Goal: Find specific page/section: Find specific page/section

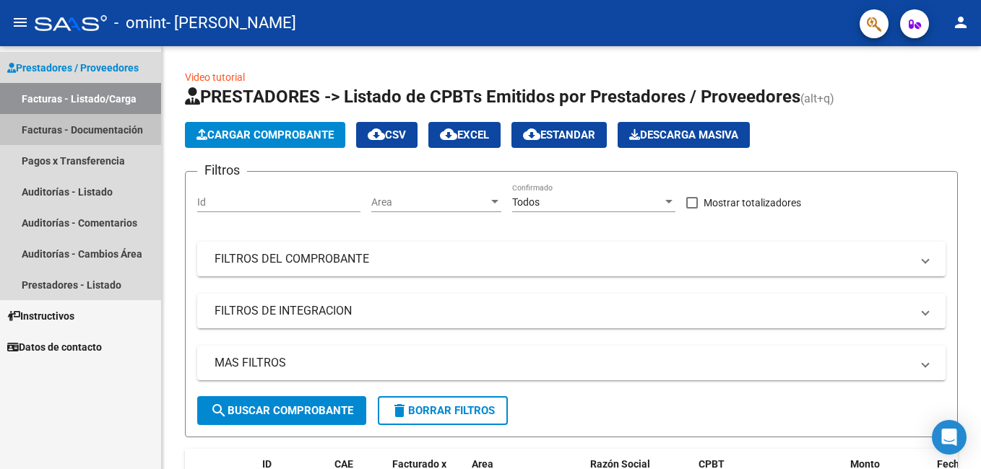
click at [63, 126] on link "Facturas - Documentación" at bounding box center [80, 129] width 161 height 31
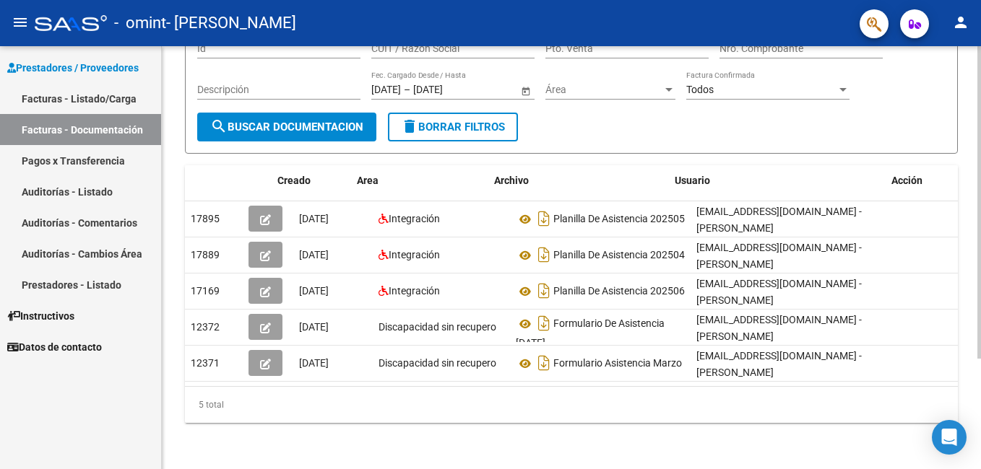
scroll to position [0, 22]
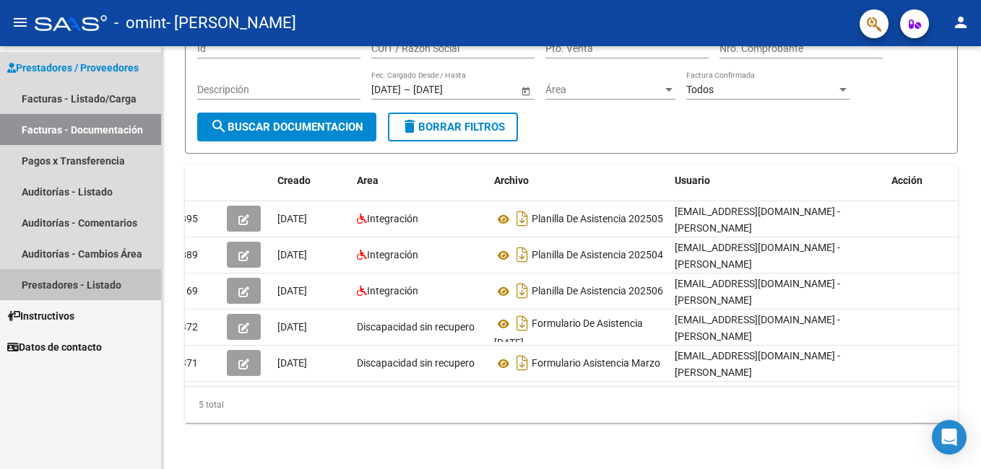
click at [111, 287] on link "Prestadores - Listado" at bounding box center [80, 284] width 161 height 31
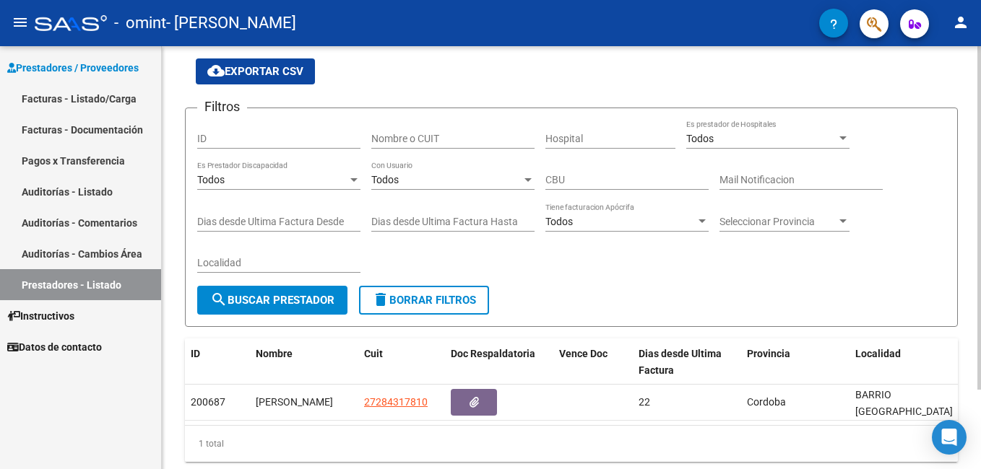
scroll to position [98, 0]
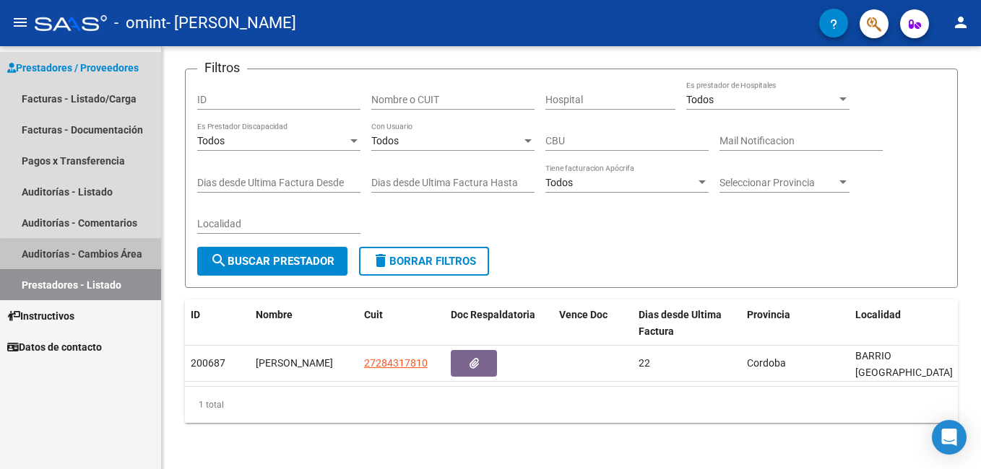
click at [131, 259] on link "Auditorías - Cambios Área" at bounding box center [80, 253] width 161 height 31
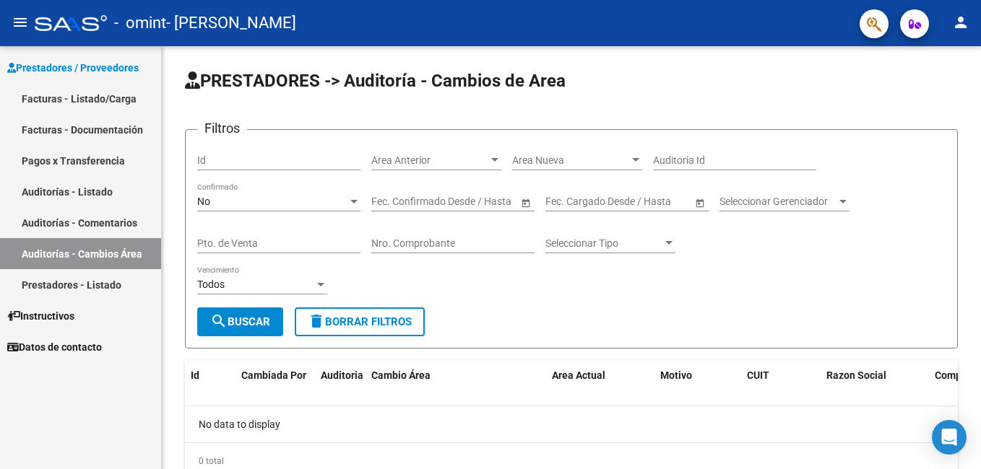
click at [109, 233] on link "Auditorías - Comentarios" at bounding box center [80, 222] width 161 height 31
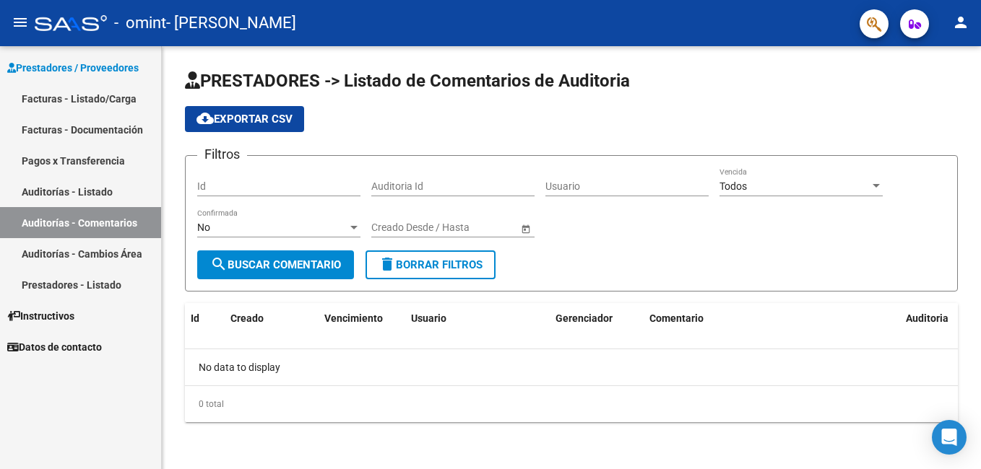
click at [93, 188] on link "Auditorías - Listado" at bounding box center [80, 191] width 161 height 31
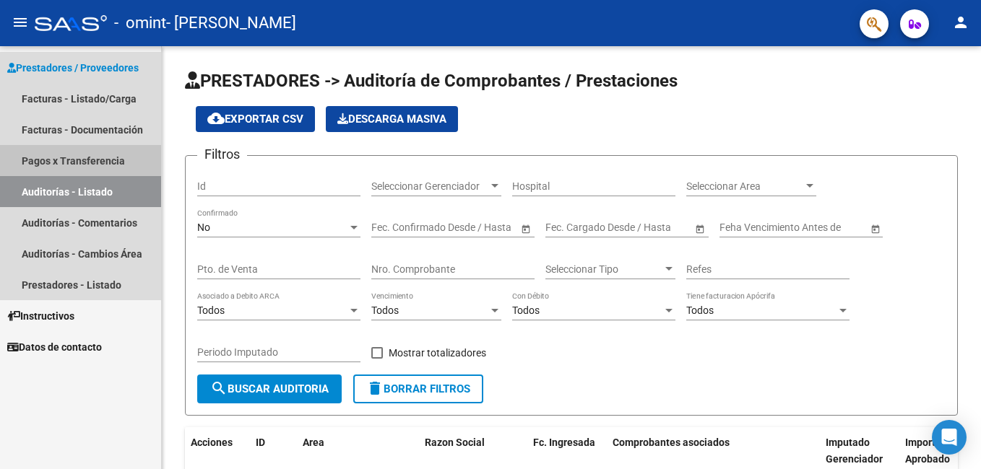
click at [115, 167] on link "Pagos x Transferencia" at bounding box center [80, 160] width 161 height 31
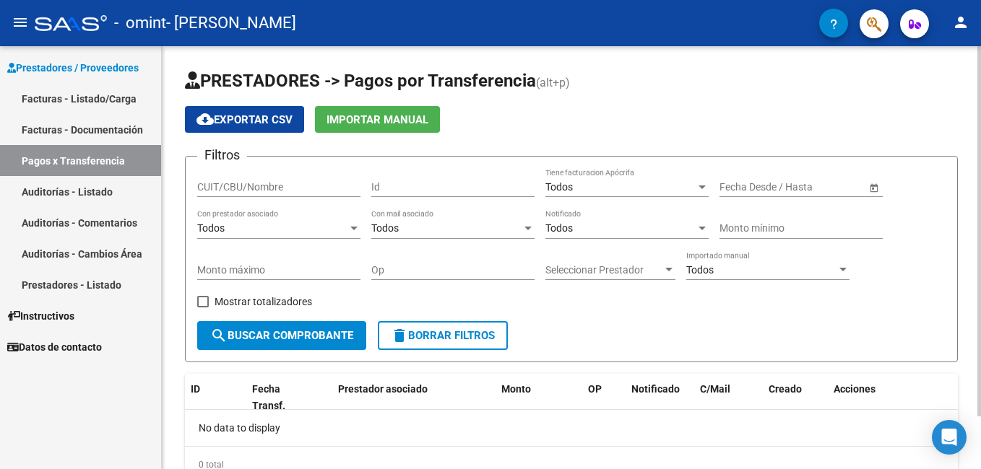
click at [263, 184] on input "CUIT/CBU/Nombre" at bounding box center [278, 187] width 163 height 12
type input "27284317810"
click at [322, 337] on span "search Buscar Comprobante" at bounding box center [281, 335] width 143 height 13
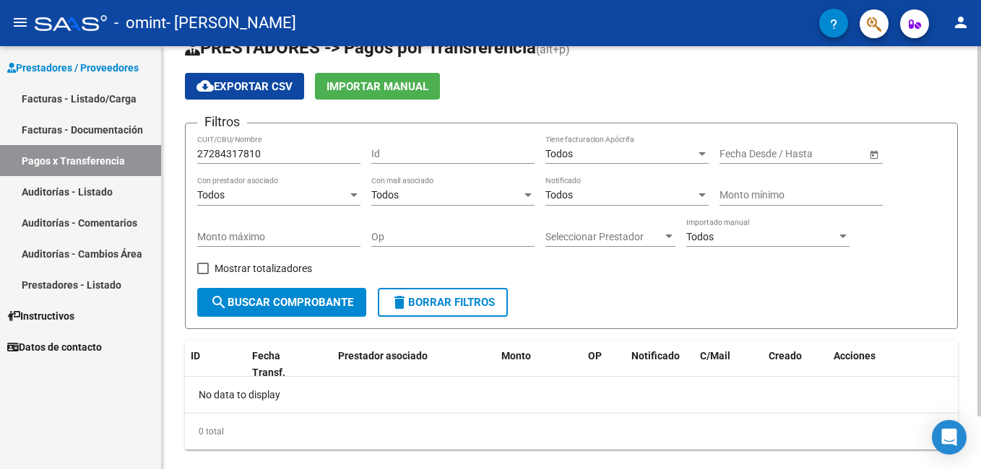
scroll to position [60, 0]
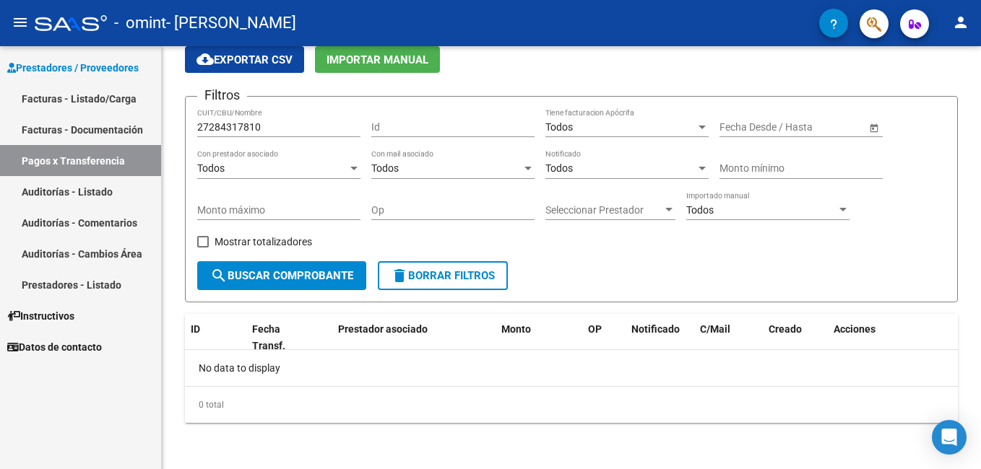
click at [113, 139] on link "Facturas - Documentación" at bounding box center [80, 129] width 161 height 31
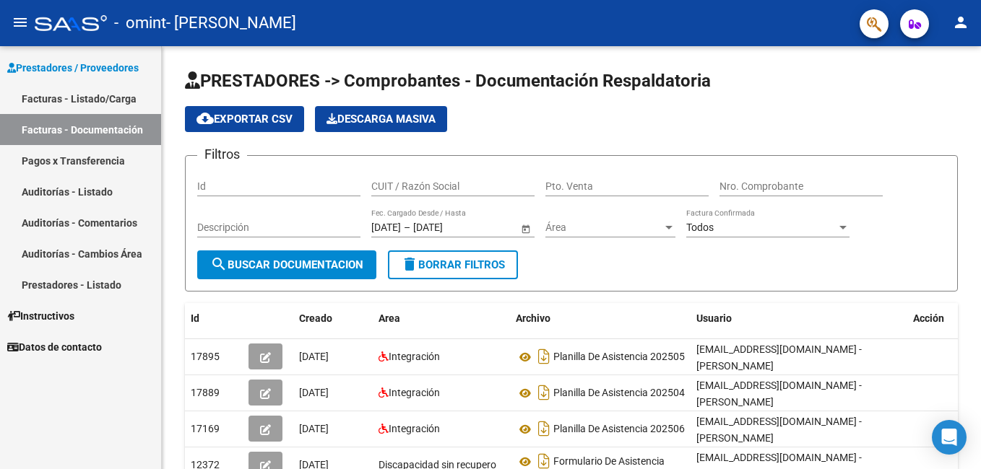
click at [118, 95] on link "Facturas - Listado/Carga" at bounding box center [80, 98] width 161 height 31
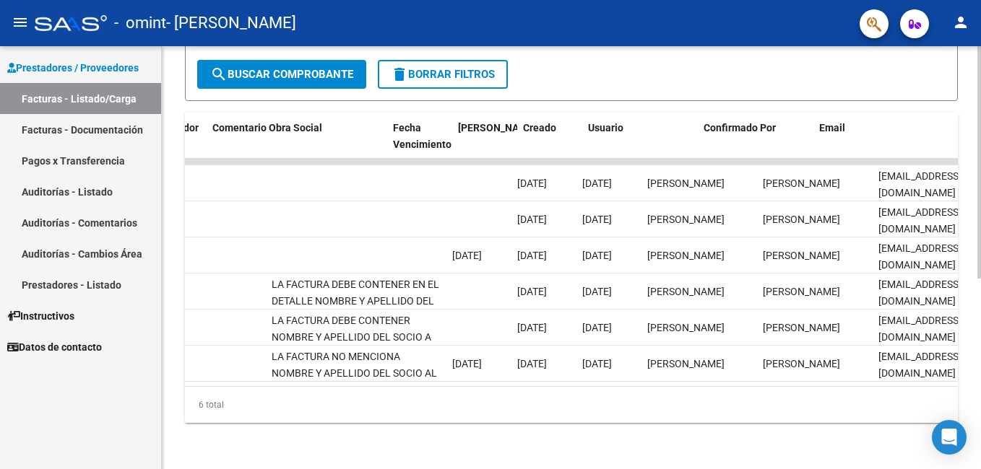
scroll to position [0, 2272]
